Goal: Transaction & Acquisition: Purchase product/service

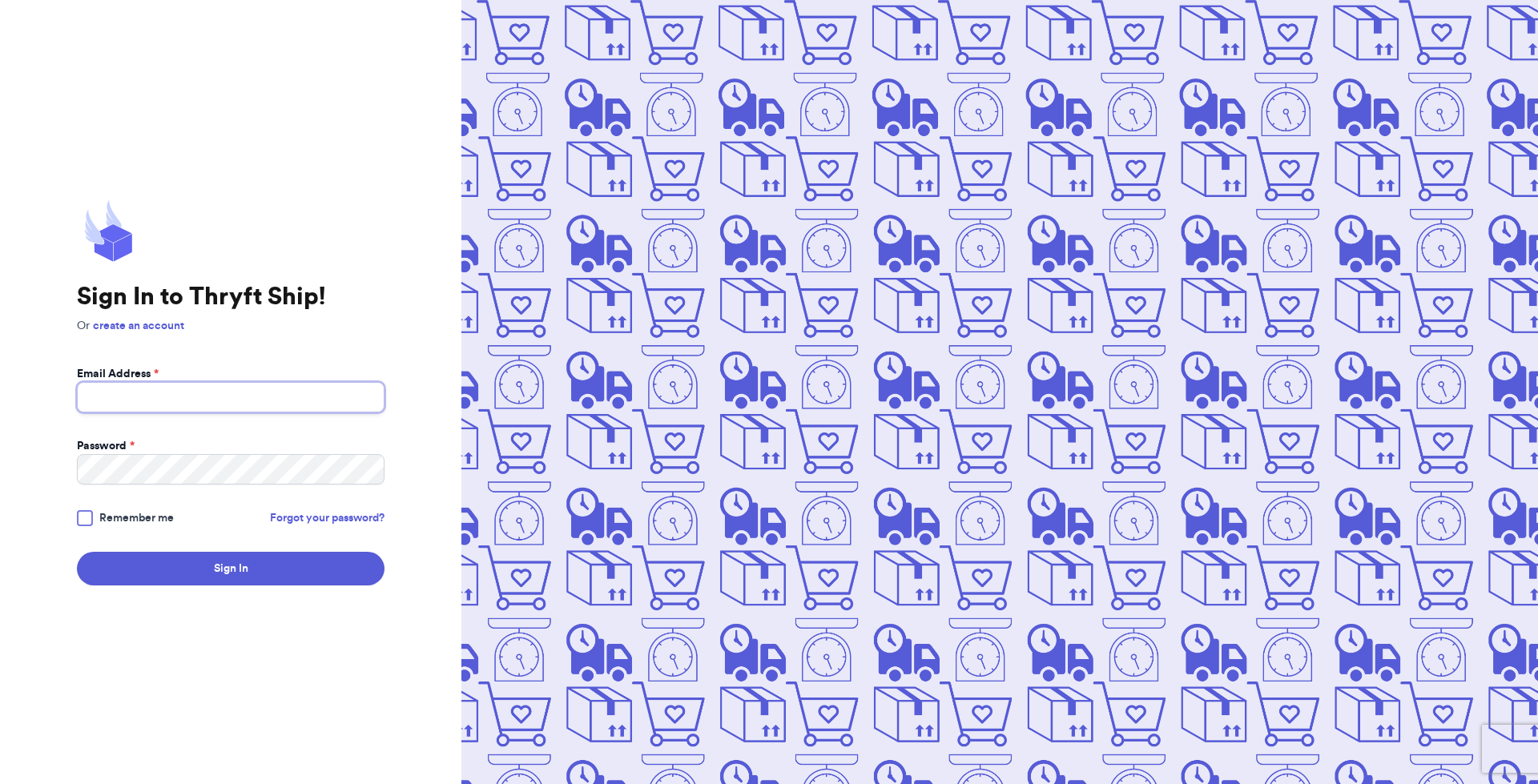
click at [171, 403] on input "Email Address *" at bounding box center [231, 397] width 307 height 31
type input "[EMAIL_ADDRESS][DOMAIN_NAME]"
click at [77, 552] on button "Sign In" at bounding box center [231, 568] width 307 height 34
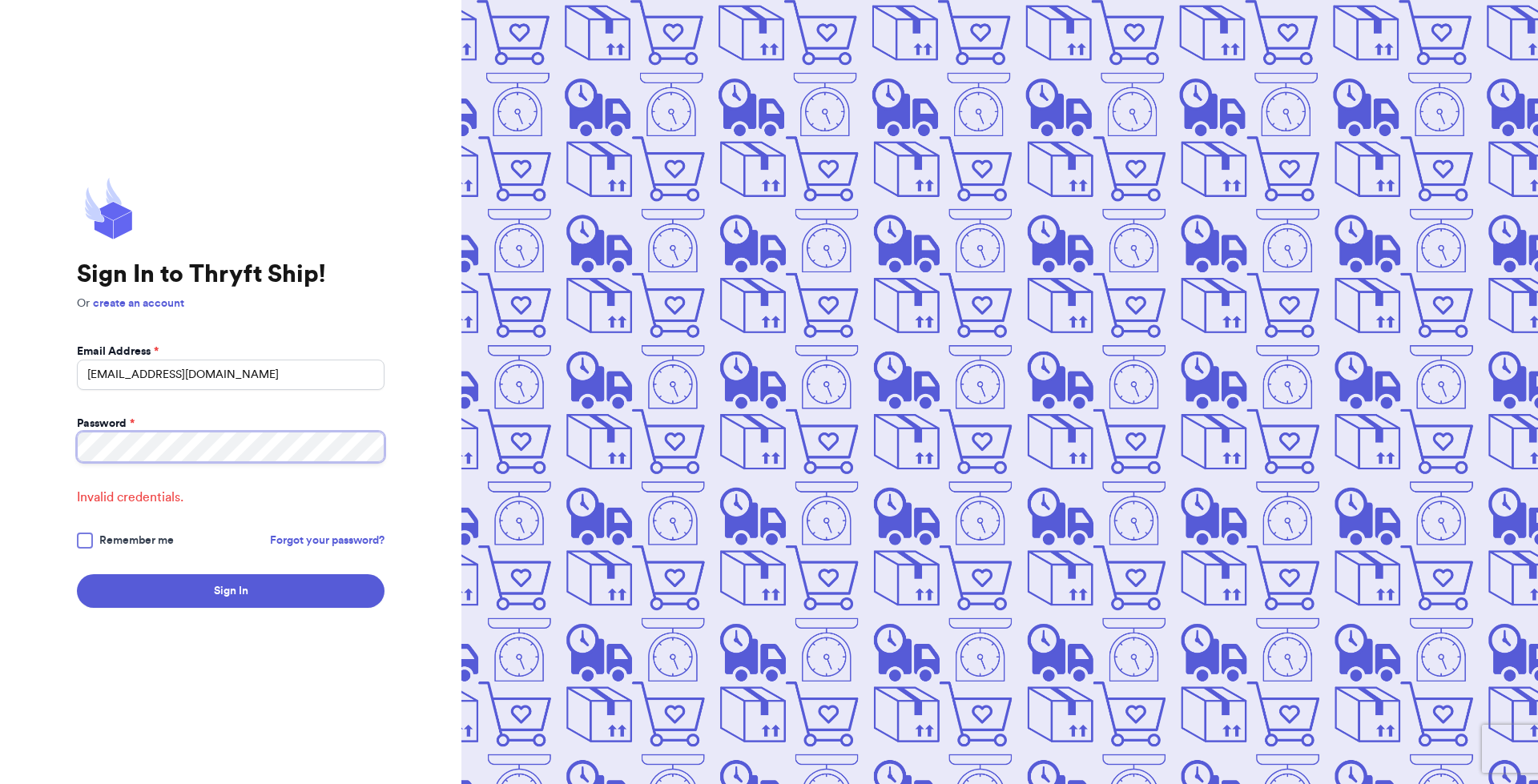
click at [0, 385] on html "Sign In to Thryft Ship! Or create an account Email Address * [EMAIL_ADDRESS][DO…" at bounding box center [769, 392] width 1538 height 784
click at [77, 574] on button "Sign In" at bounding box center [231, 591] width 307 height 34
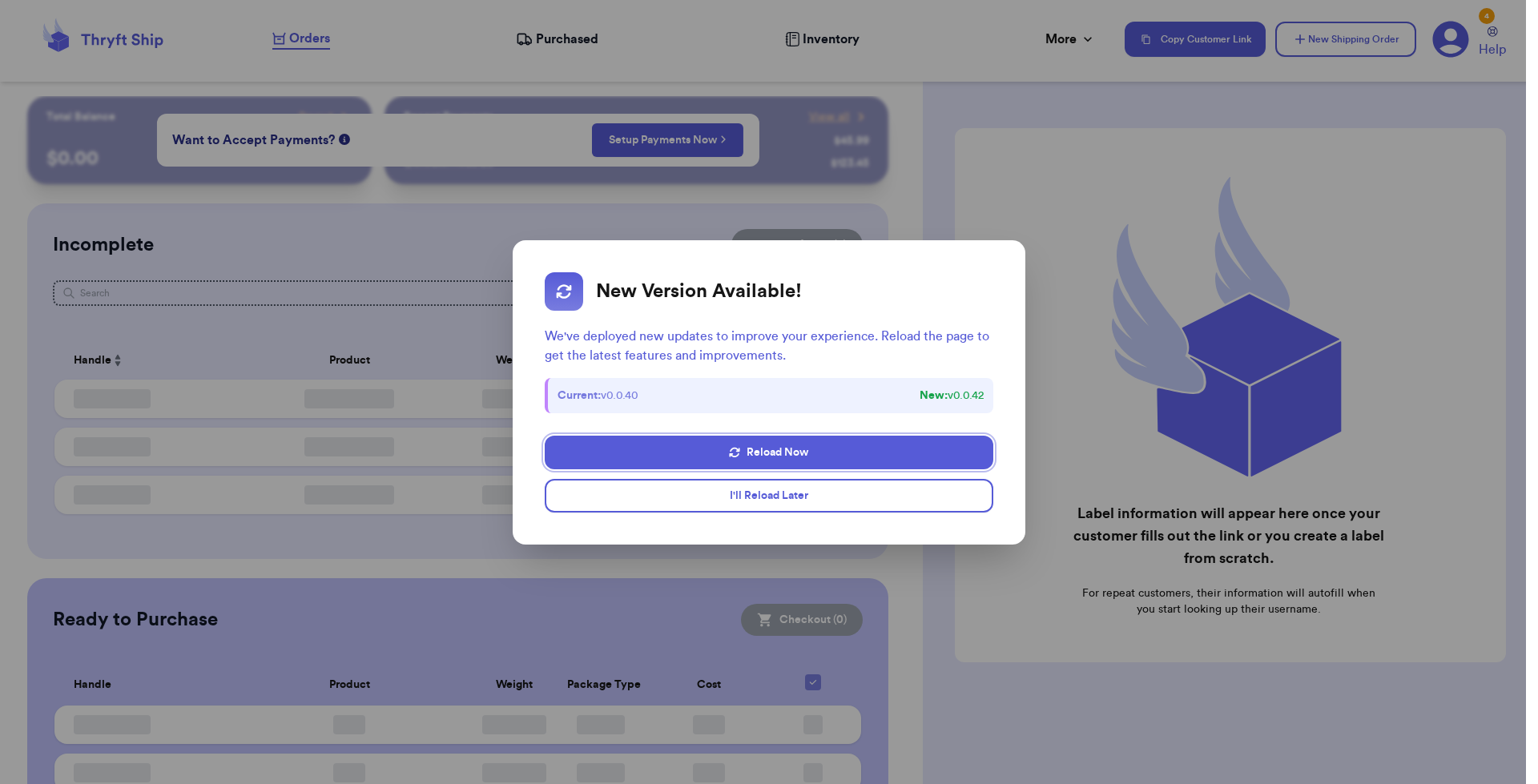
checkbox input "false"
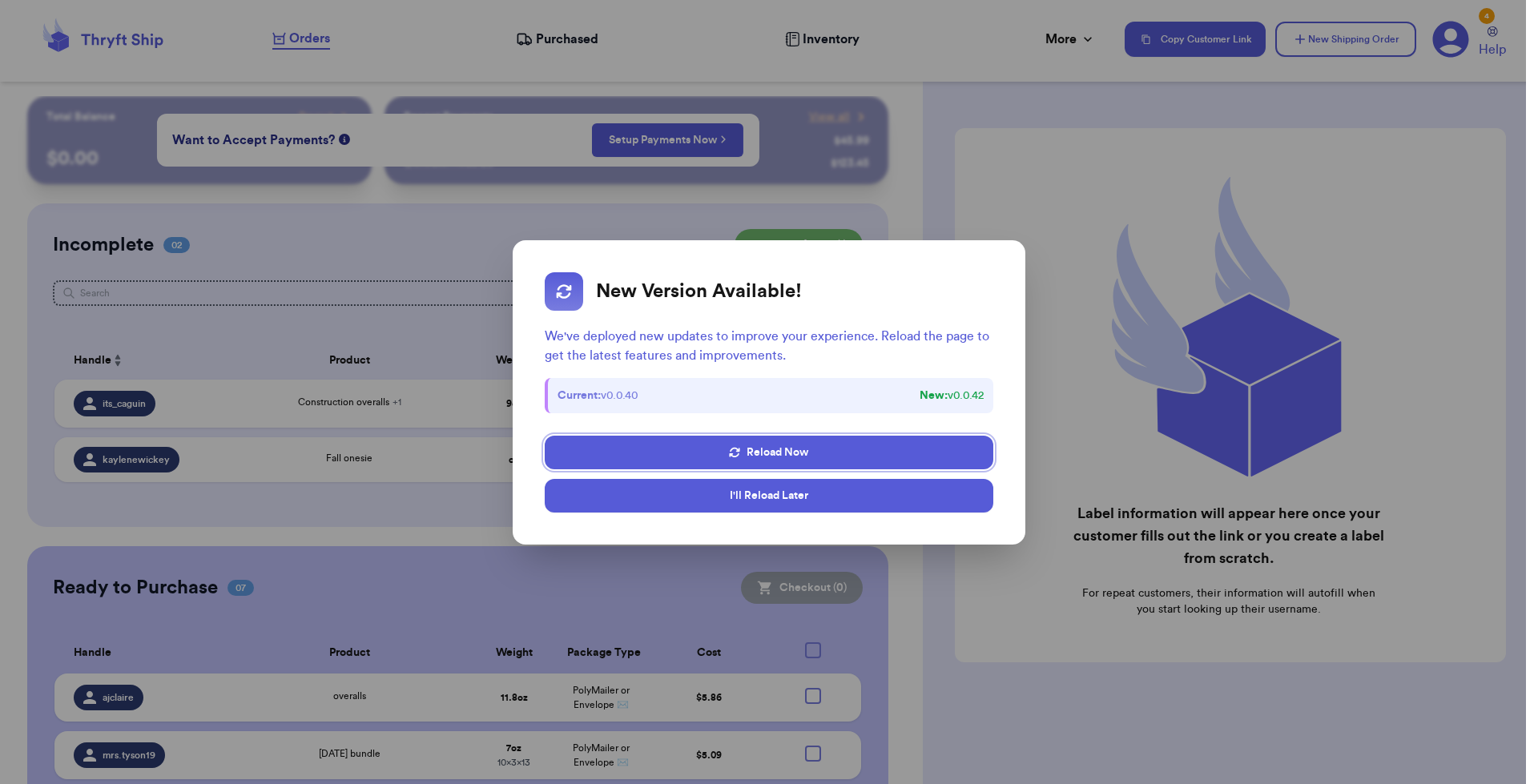
click at [787, 494] on button "I'll Reload Later" at bounding box center [769, 496] width 449 height 34
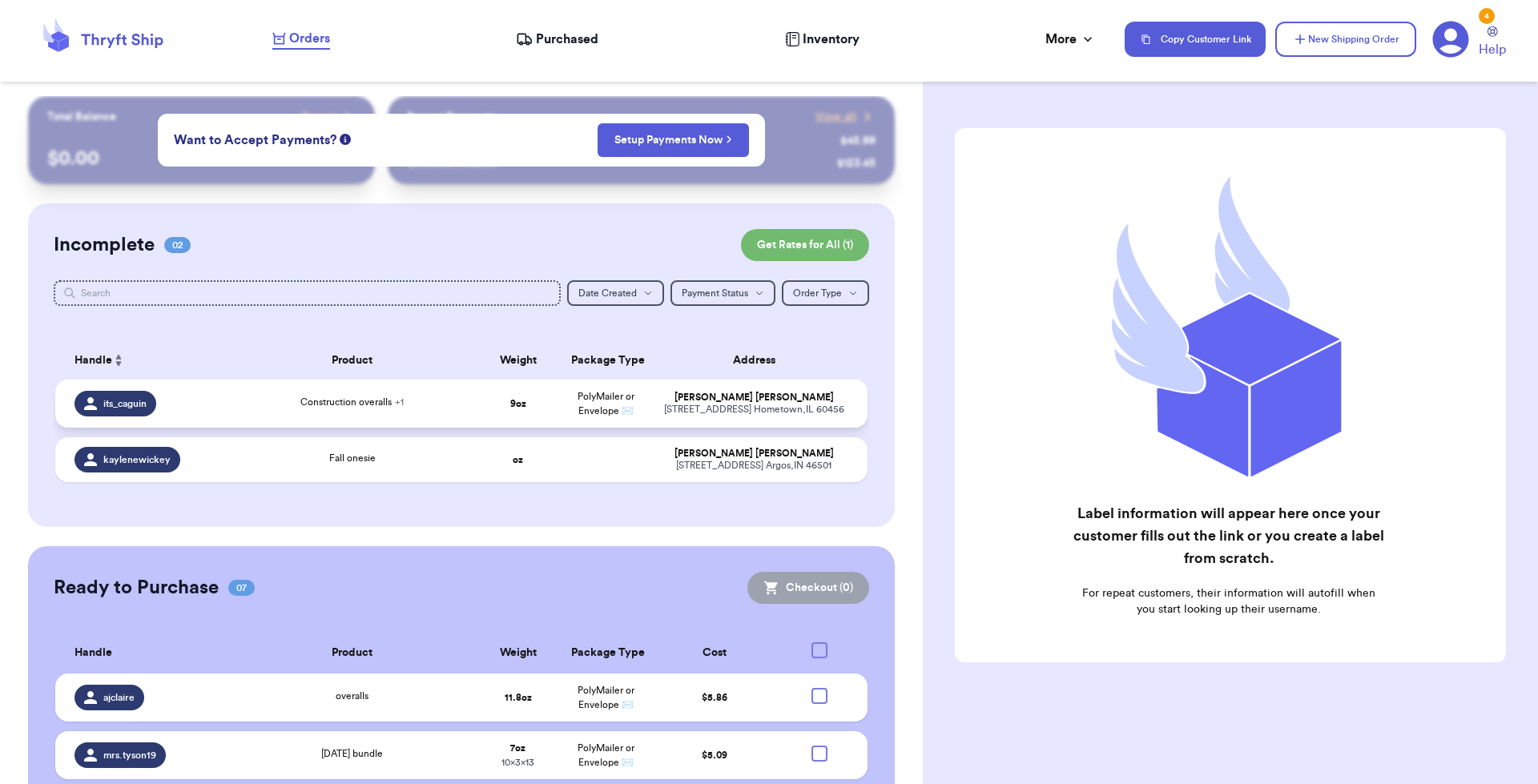
click at [234, 404] on td "Construction overalls + 1" at bounding box center [352, 404] width 245 height 48
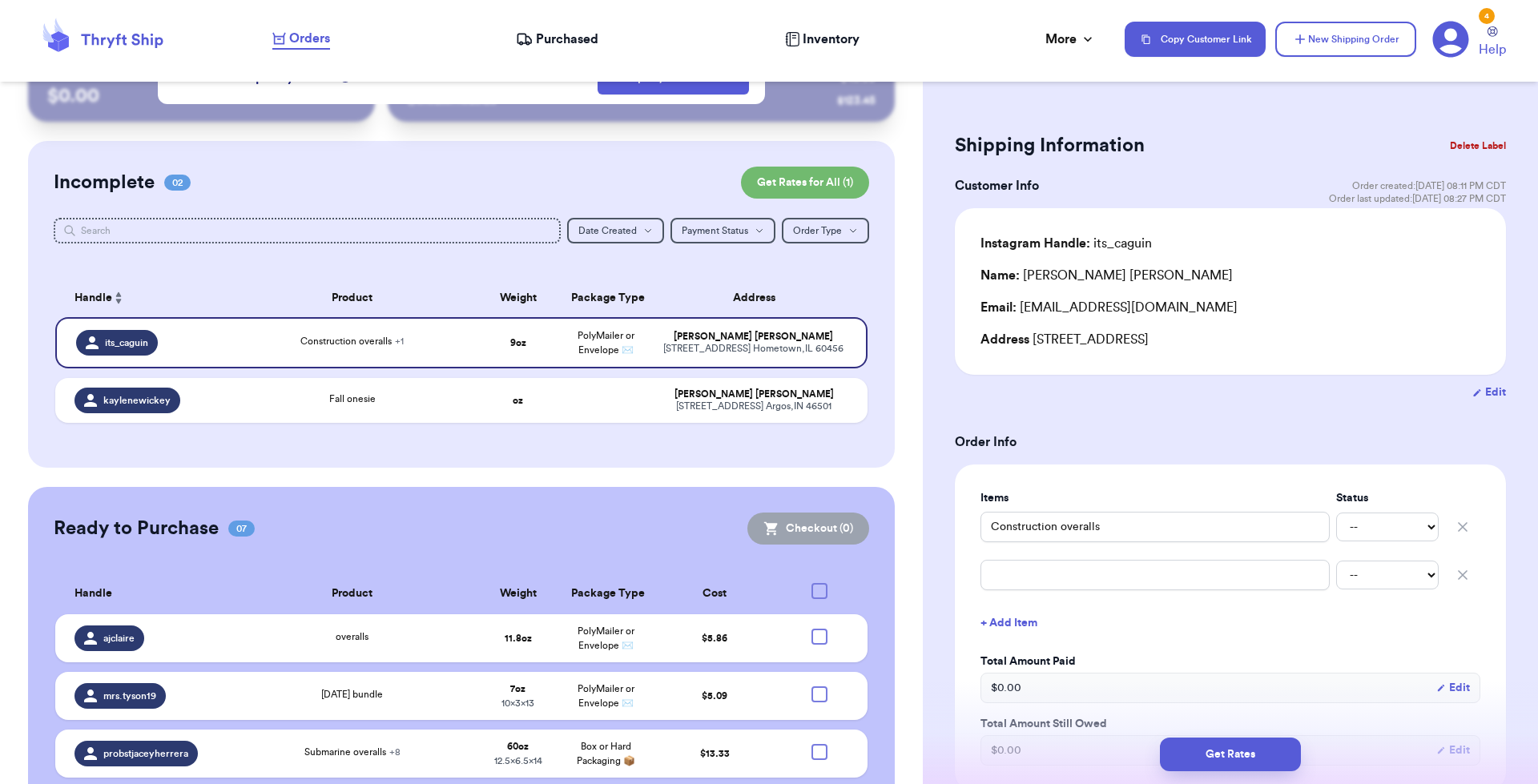
scroll to position [80, 0]
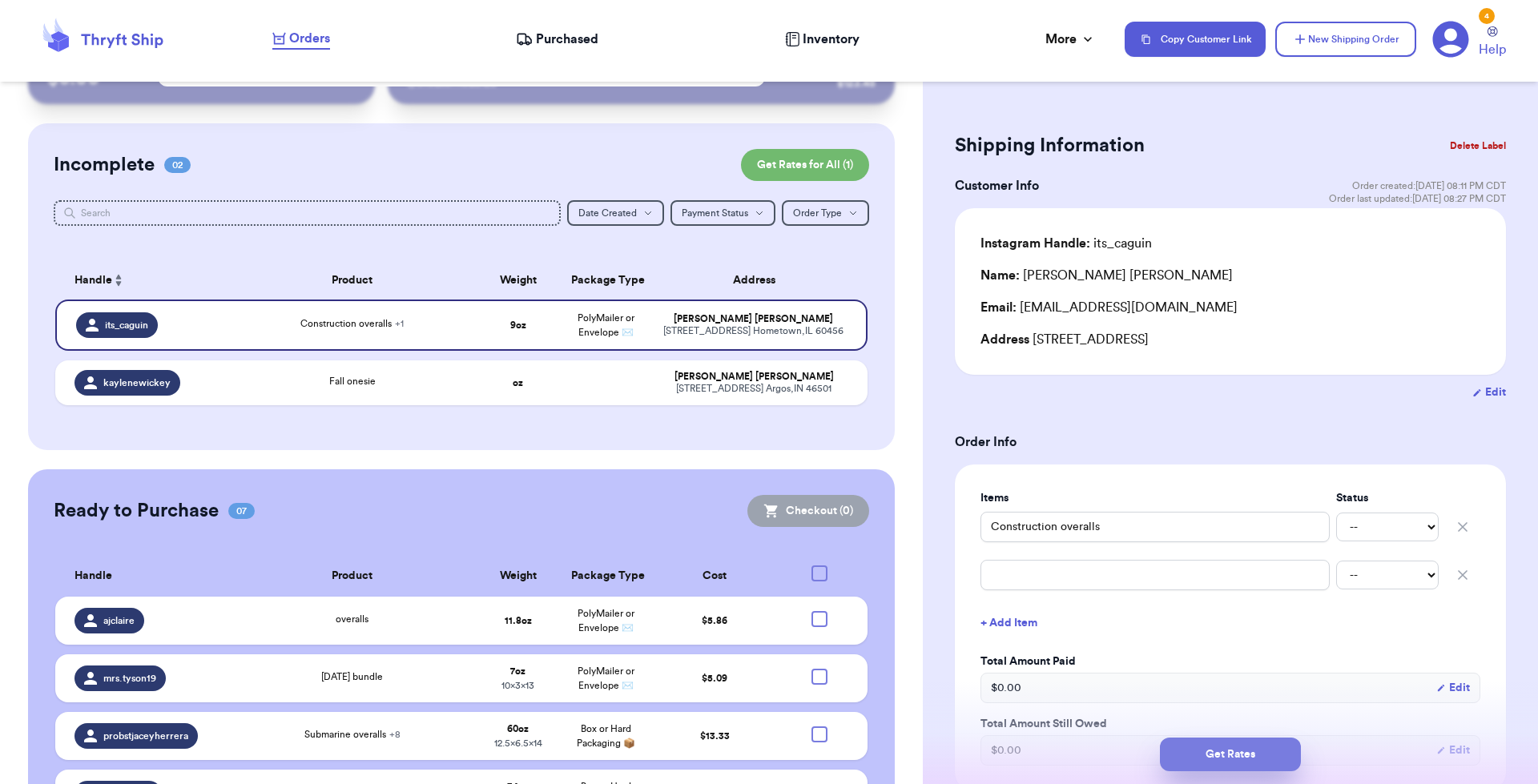
click at [1226, 758] on button "Get Rates" at bounding box center [1231, 754] width 141 height 34
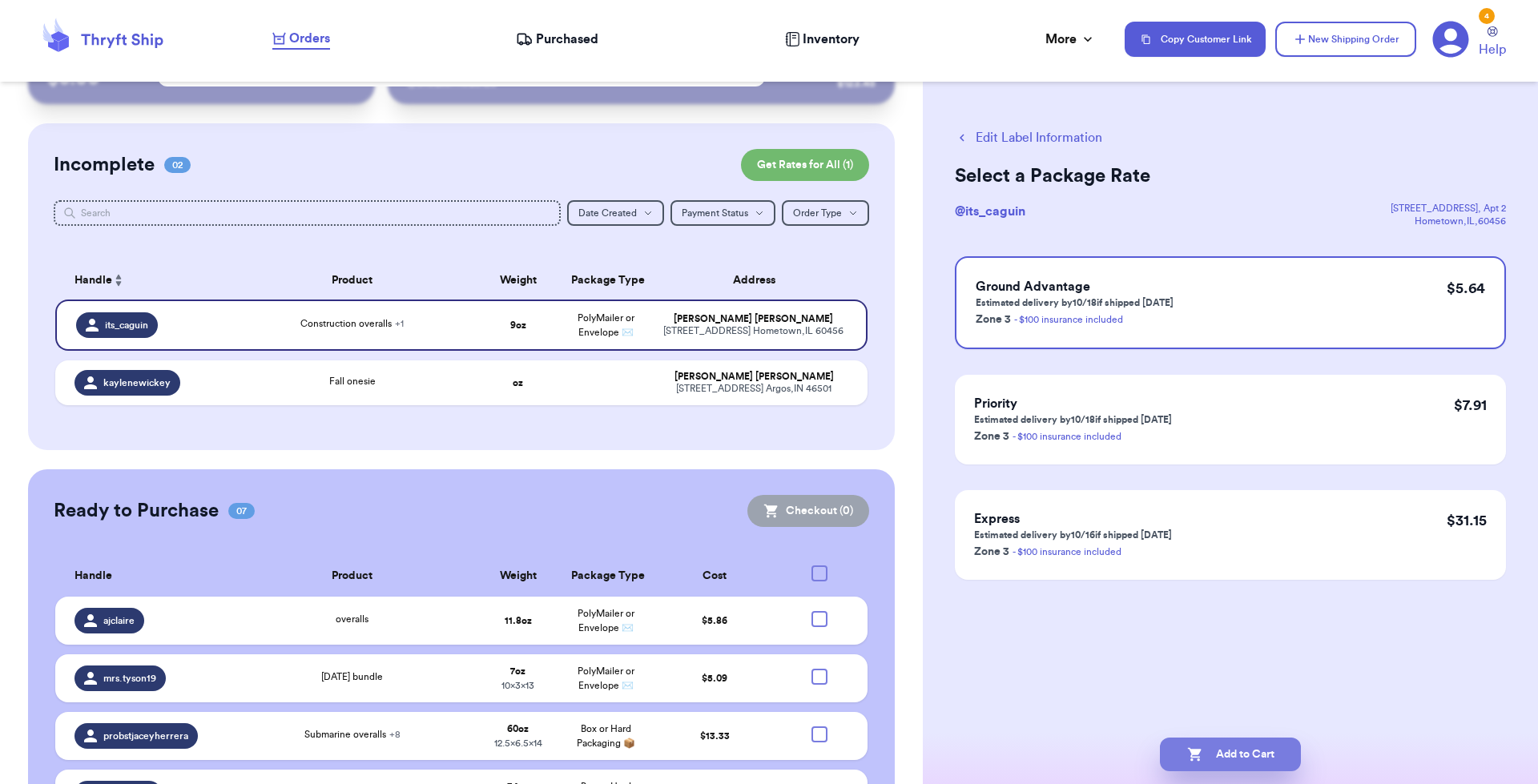
click at [1214, 751] on button "Add to Cart" at bounding box center [1231, 754] width 141 height 34
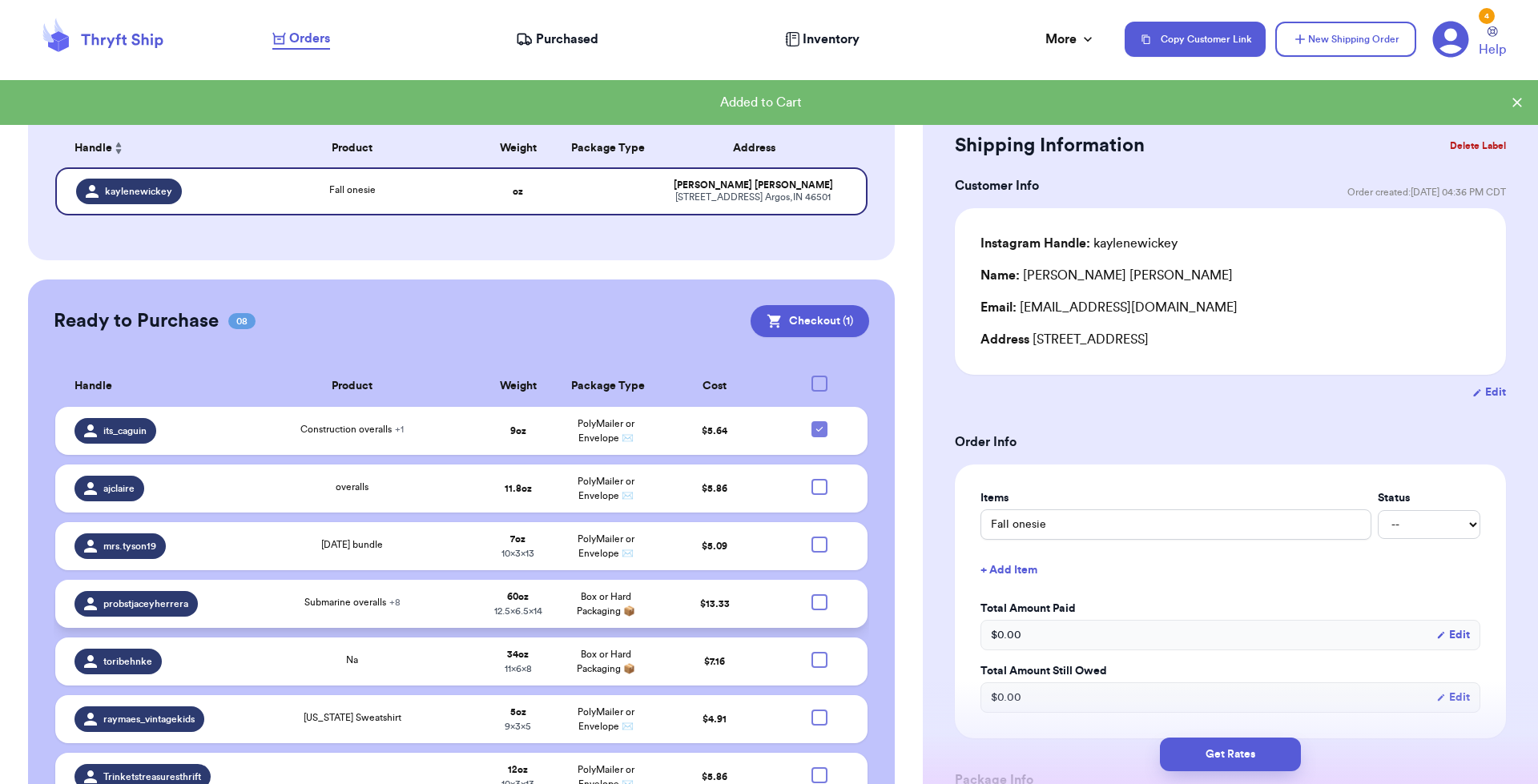
scroll to position [240, 0]
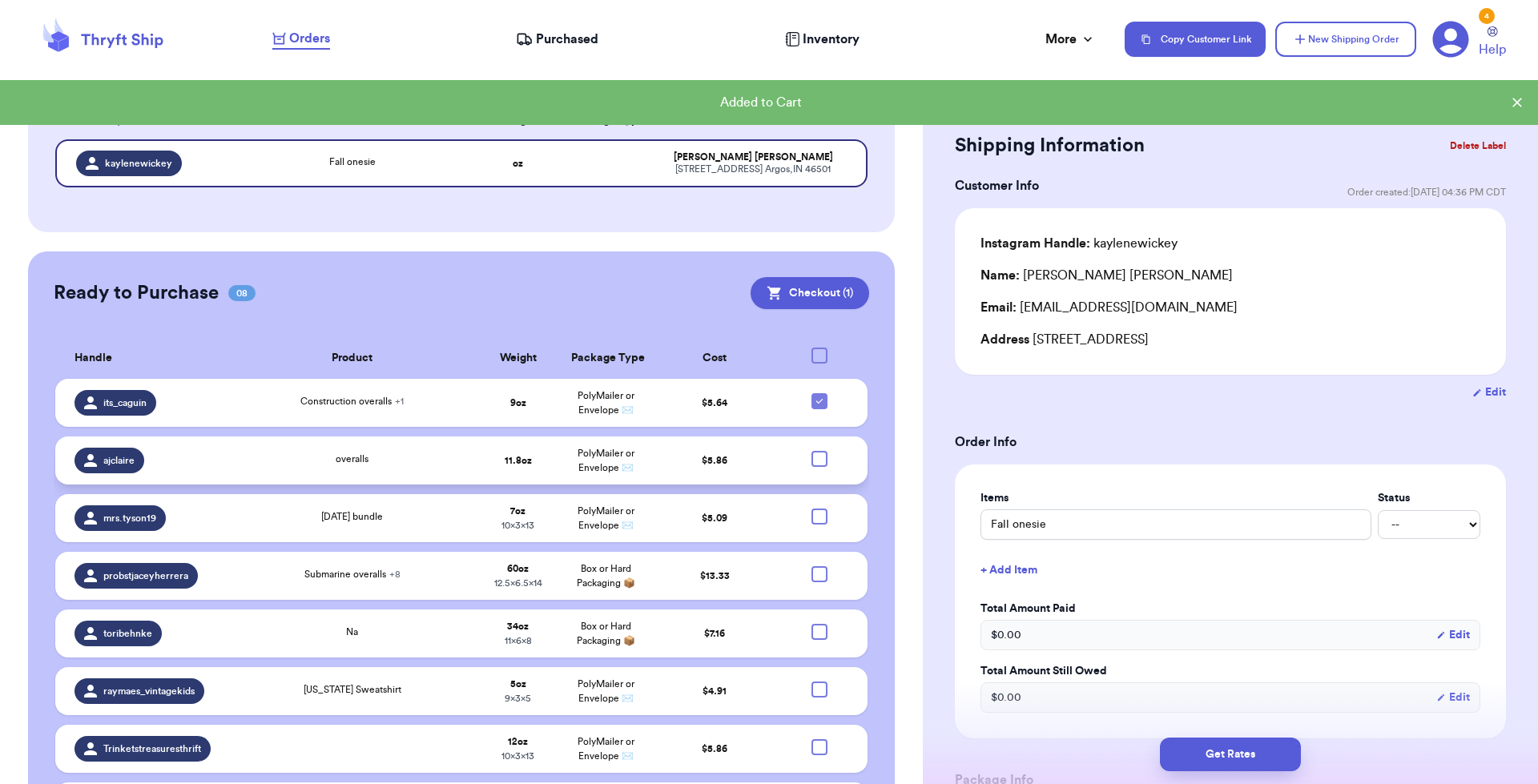
click at [812, 456] on div at bounding box center [819, 459] width 16 height 16
click at [819, 451] on input "checkbox" at bounding box center [819, 450] width 1 height 1
checkbox input "true"
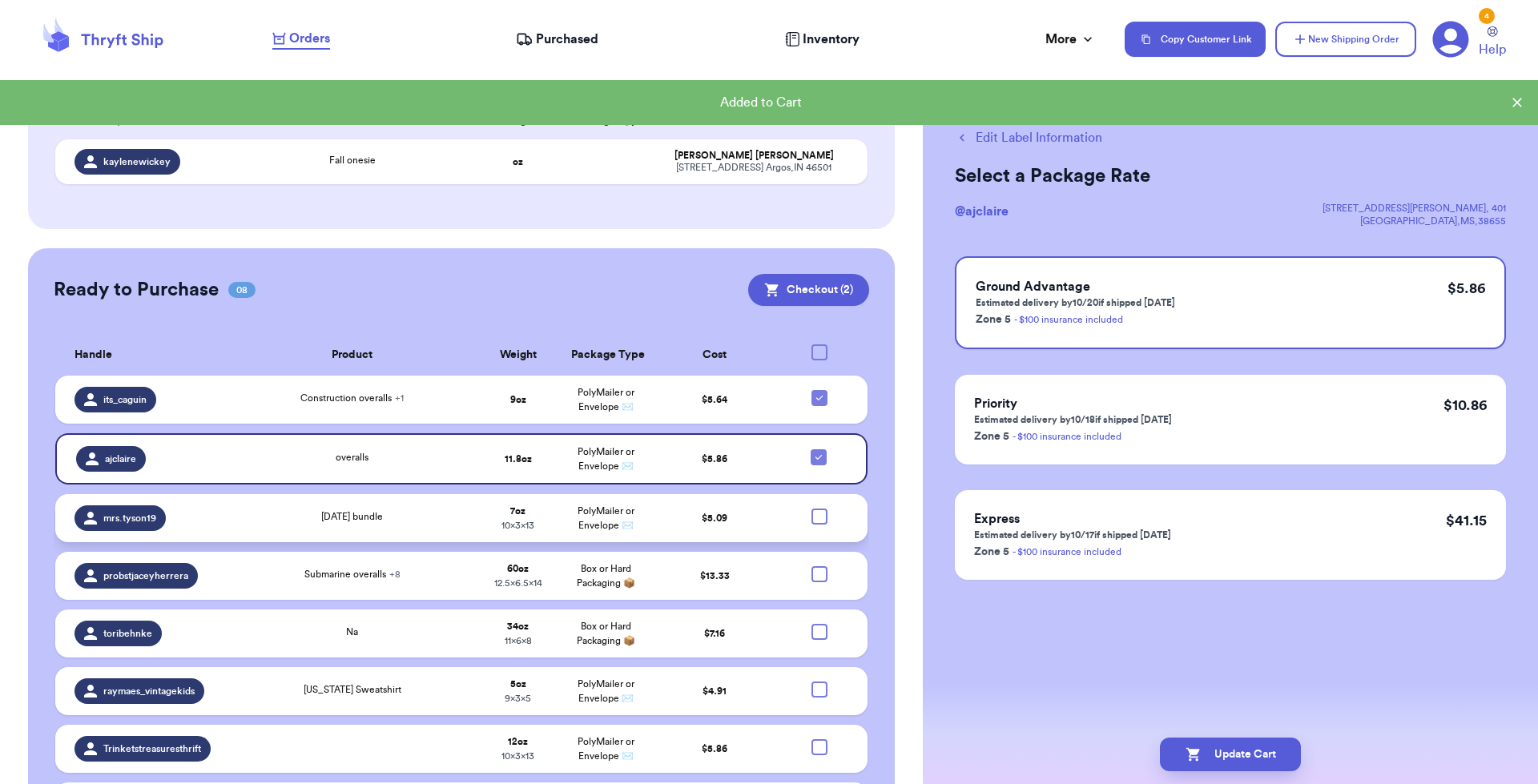
click at [812, 518] on div at bounding box center [819, 516] width 16 height 16
click at [819, 509] on input "checkbox" at bounding box center [819, 508] width 1 height 1
checkbox input "true"
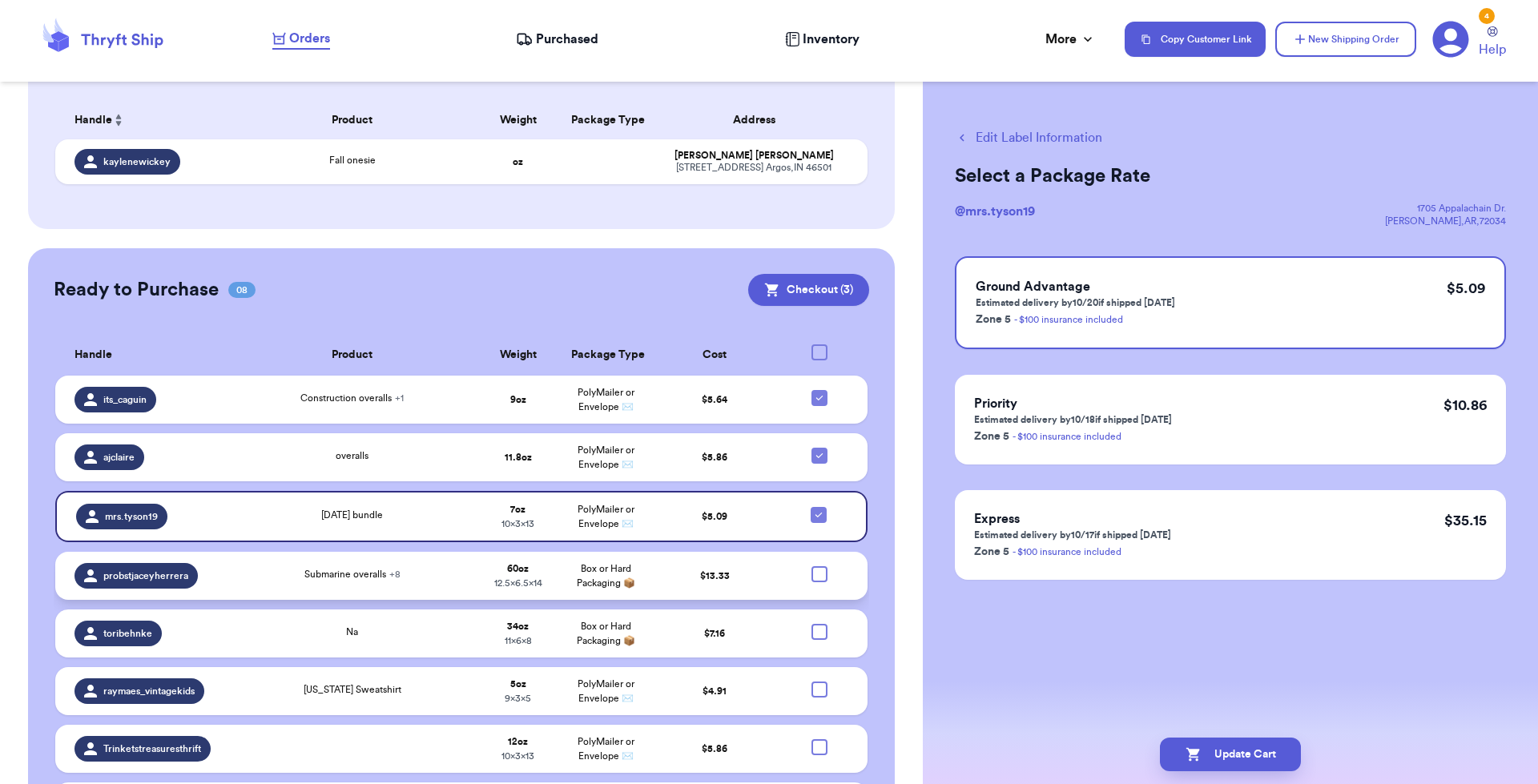
click at [812, 570] on div at bounding box center [819, 573] width 16 height 16
click at [819, 566] on input "checkbox" at bounding box center [819, 565] width 1 height 1
checkbox input "true"
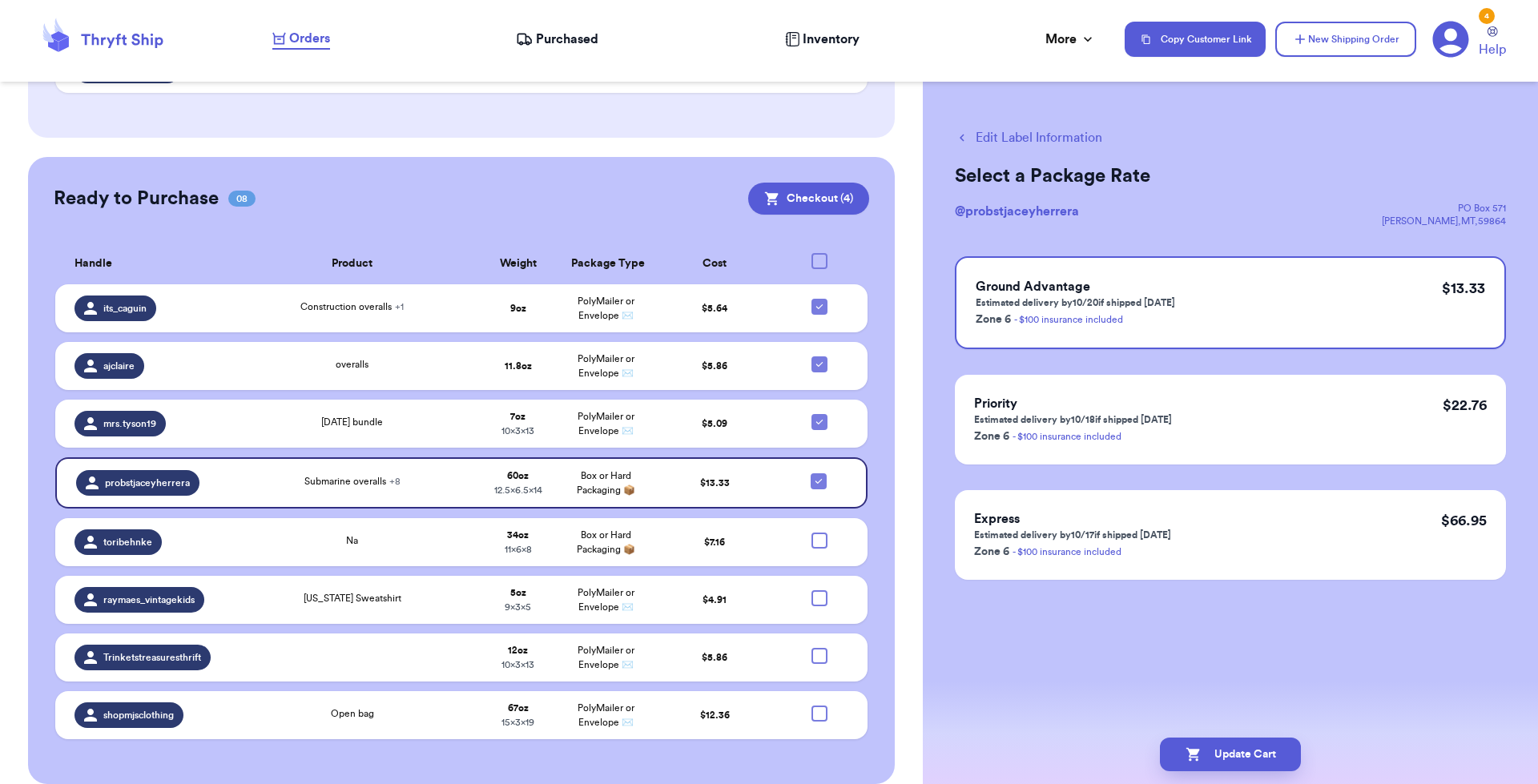
scroll to position [351, 0]
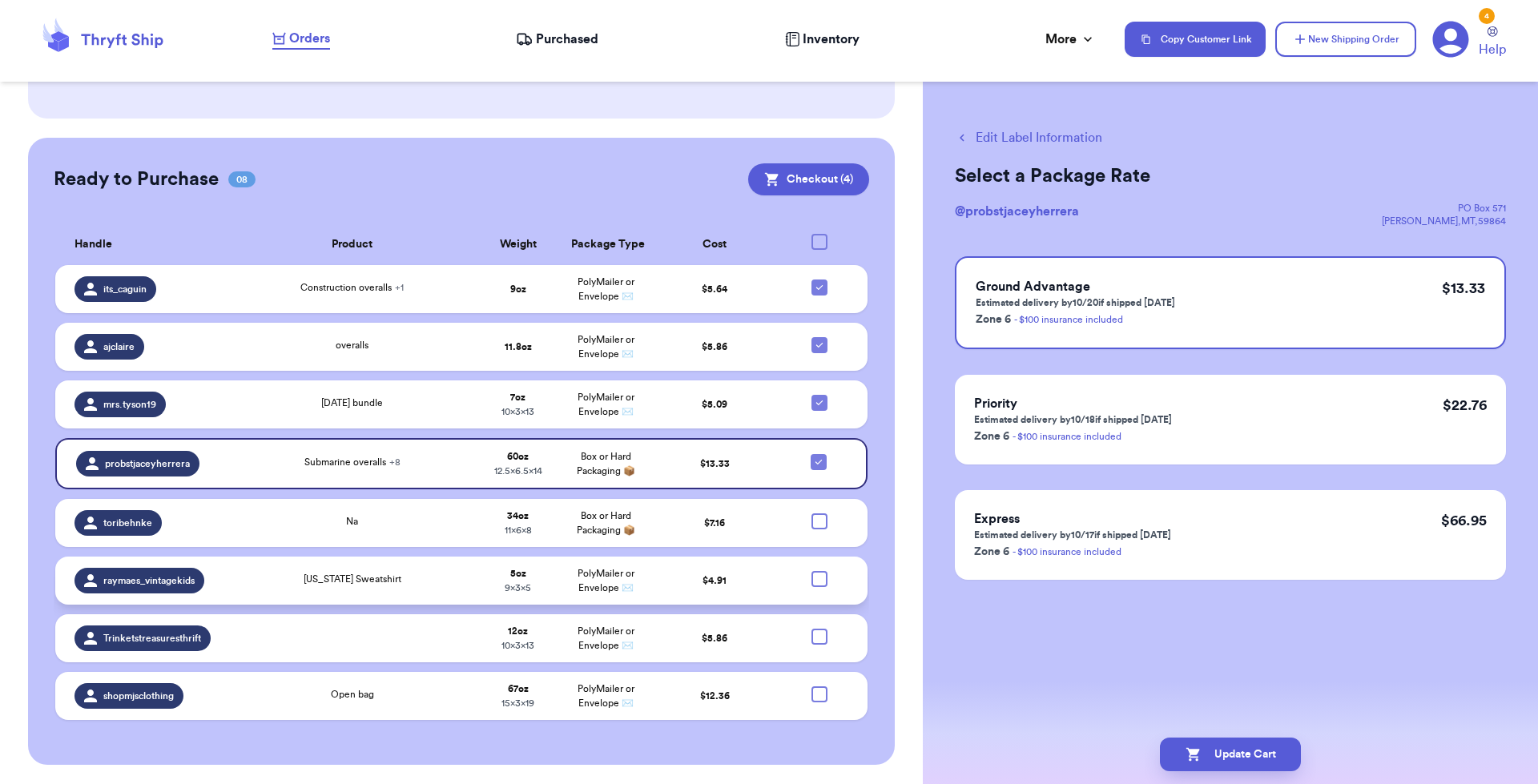
click at [812, 578] on div at bounding box center [819, 578] width 16 height 16
click at [819, 571] on input "checkbox" at bounding box center [819, 570] width 1 height 1
checkbox input "true"
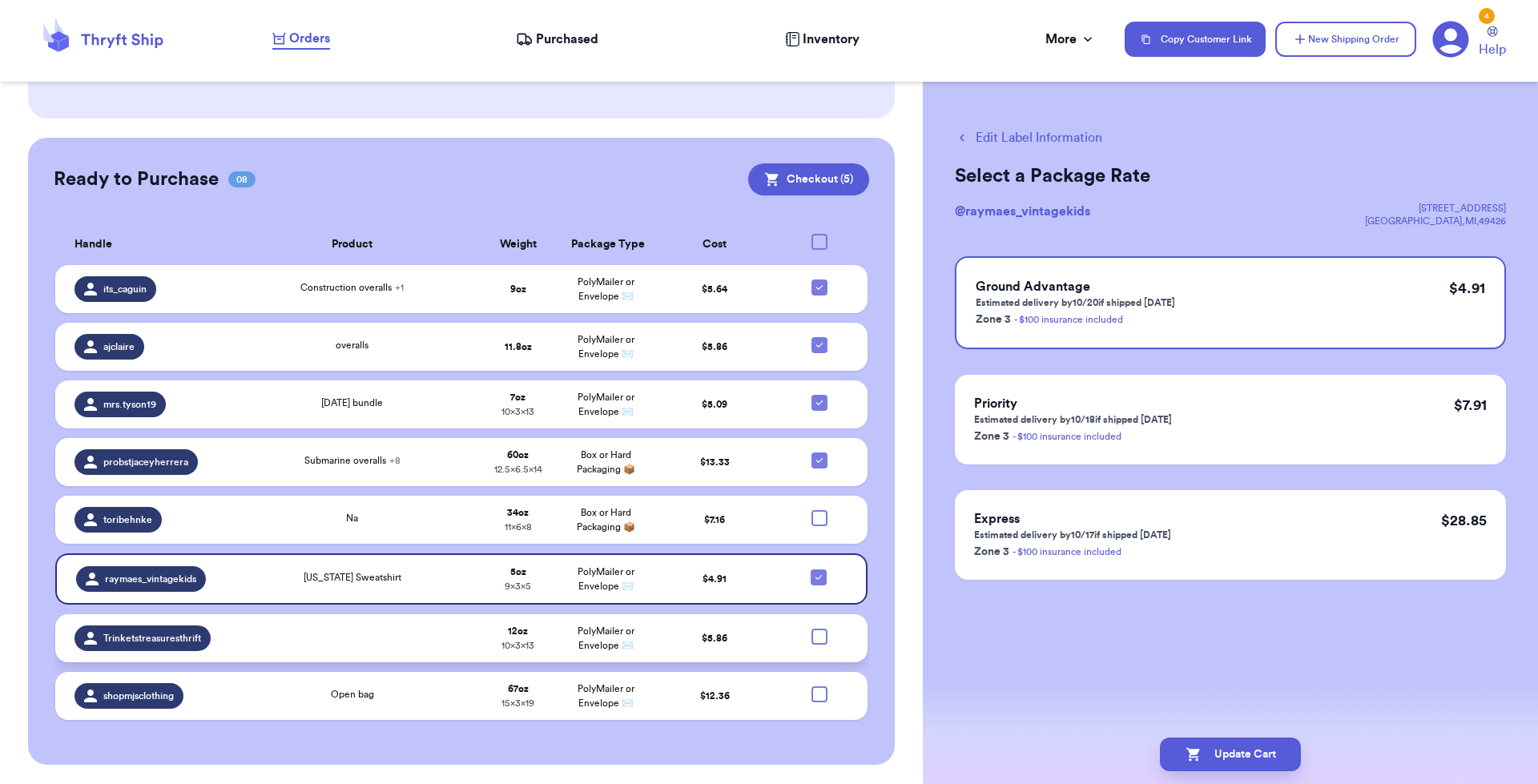
click at [812, 637] on div at bounding box center [819, 636] width 16 height 16
click at [819, 629] on input "checkbox" at bounding box center [819, 628] width 1 height 1
checkbox input "true"
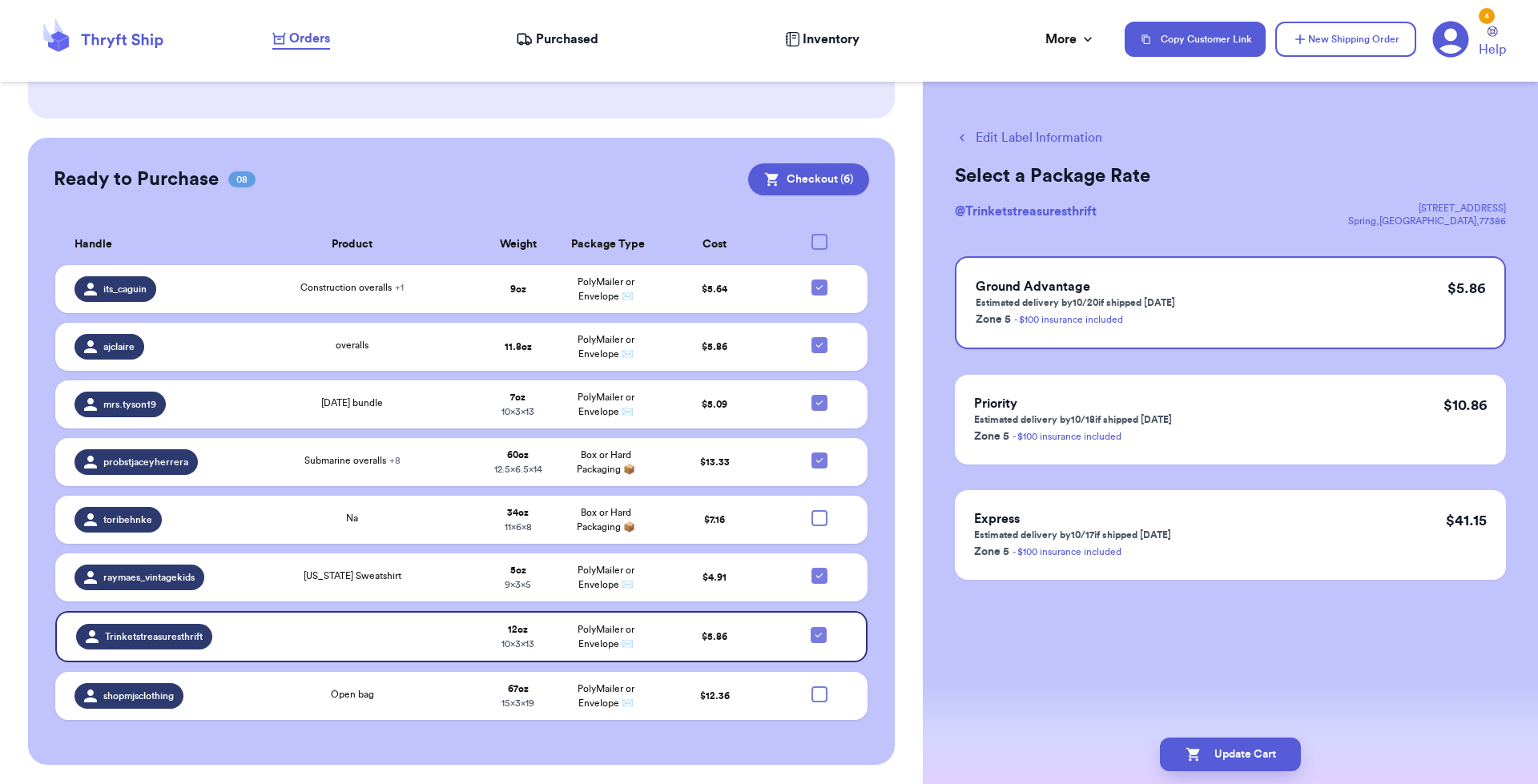
click at [817, 162] on div "Ready to Purchase 08 Checkout ( 6 ) Checkout ( 6 ) Handle Product Weight Packag…" at bounding box center [462, 451] width 868 height 627
click at [813, 175] on button "Checkout ( 6 )" at bounding box center [808, 179] width 121 height 32
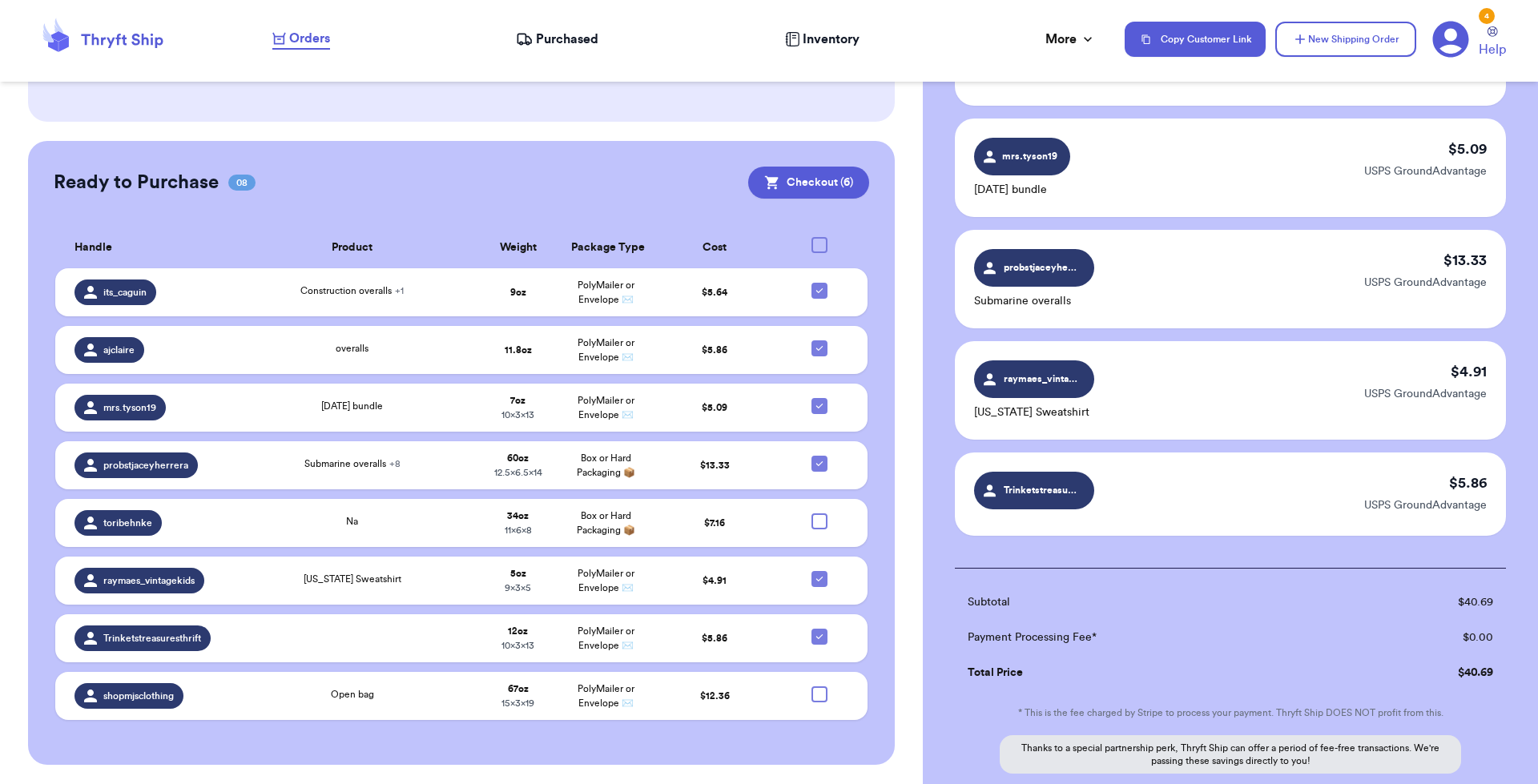
scroll to position [463, 0]
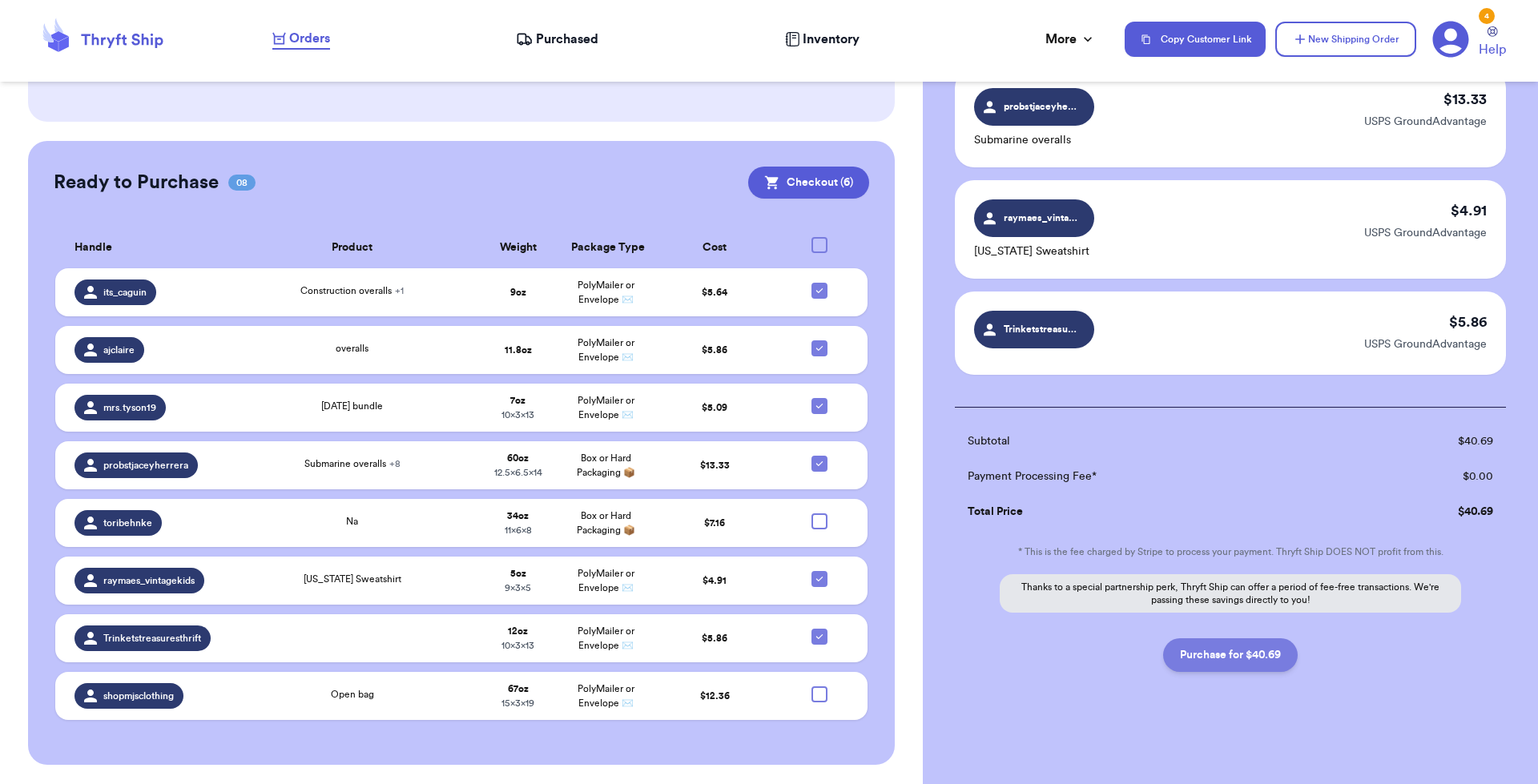
click at [1243, 651] on button "Purchase for $40.69" at bounding box center [1231, 655] width 135 height 34
checkbox input "false"
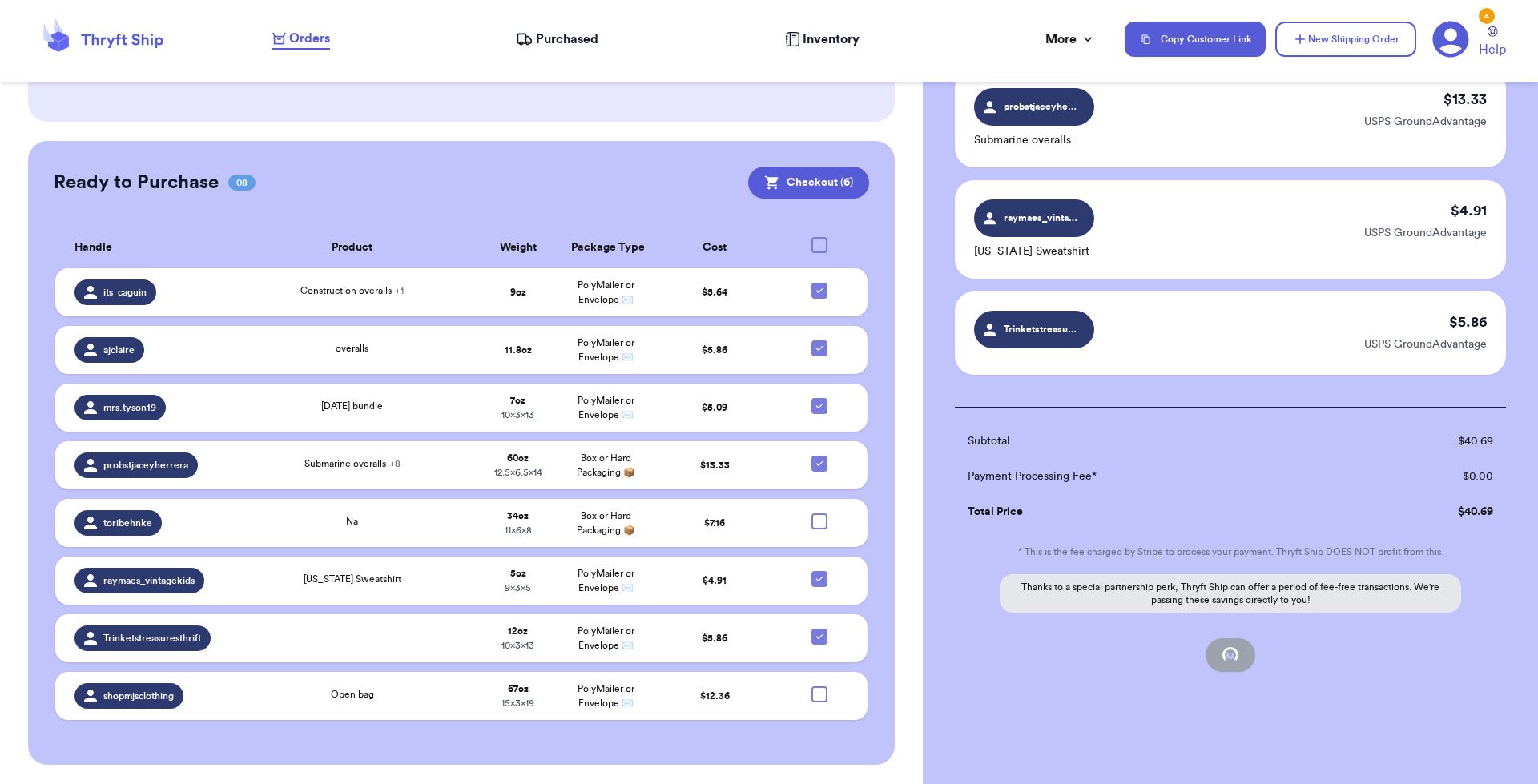
checkbox input "false"
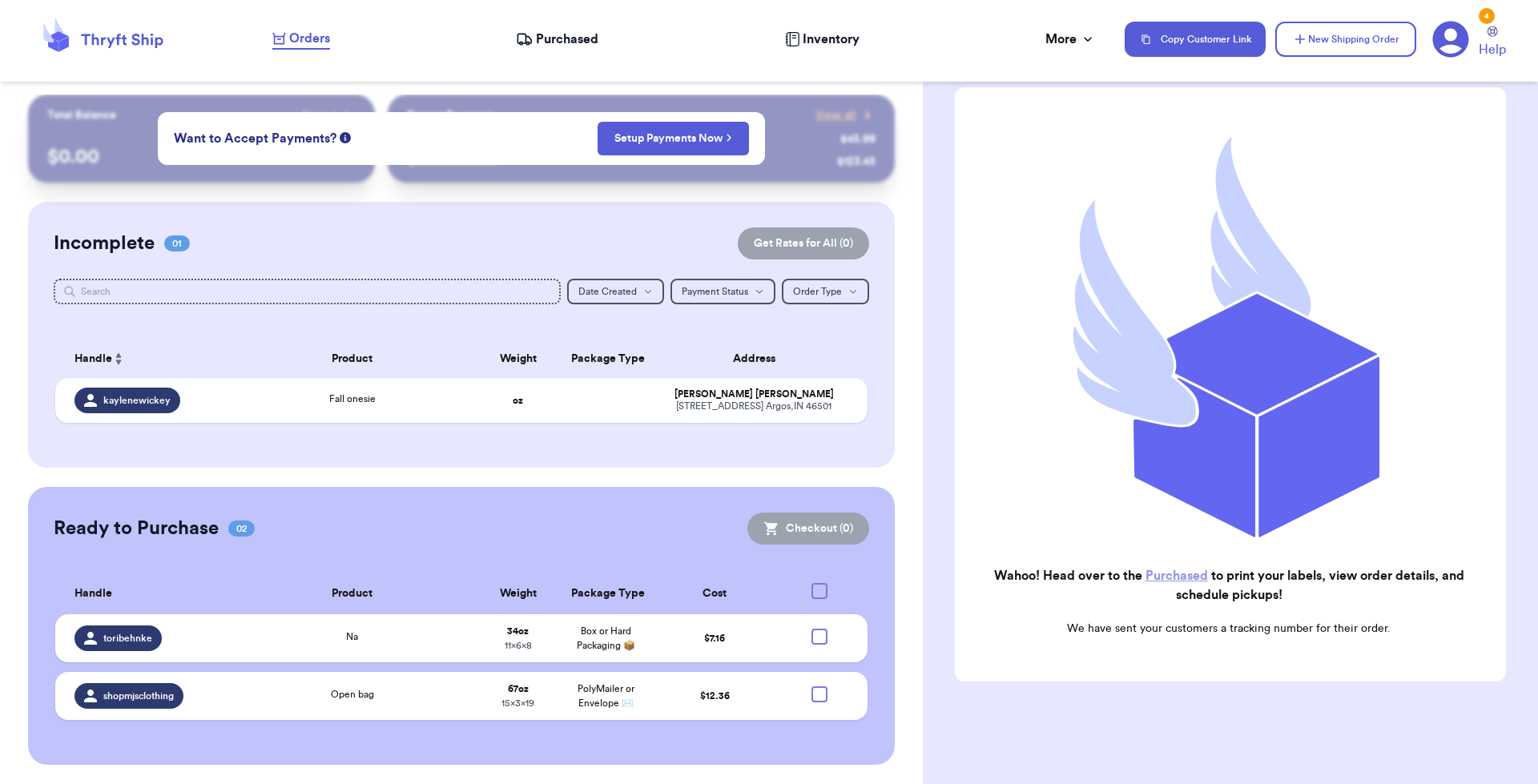
scroll to position [2, 0]
click at [541, 38] on span "Purchased" at bounding box center [568, 39] width 63 height 19
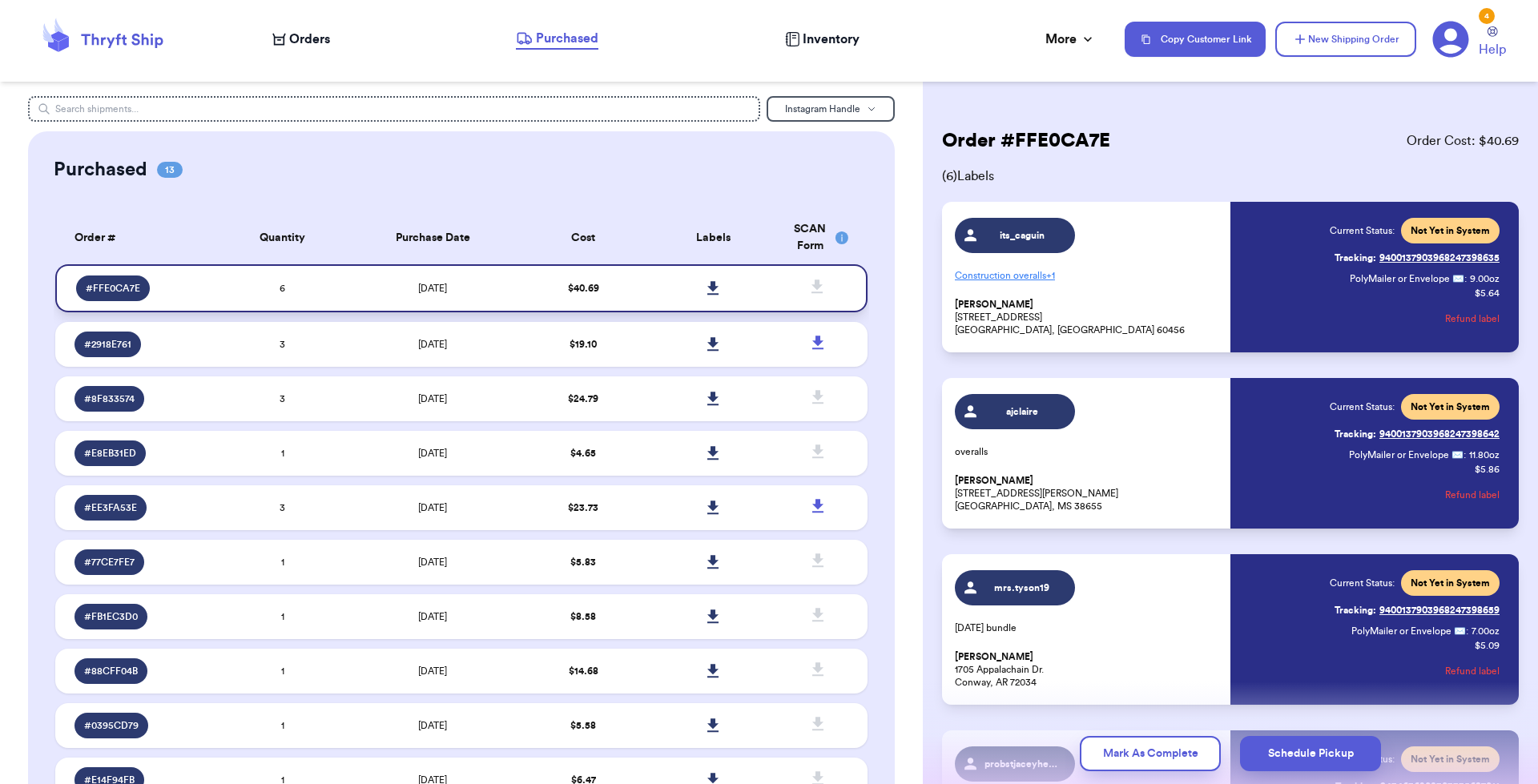
click at [709, 287] on icon at bounding box center [713, 287] width 12 height 14
